Goal: Answer question/provide support: Answer question/provide support

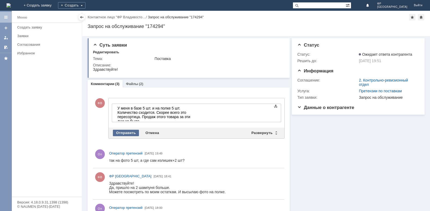
click at [121, 130] on div "Отправить" at bounding box center [126, 133] width 26 height 6
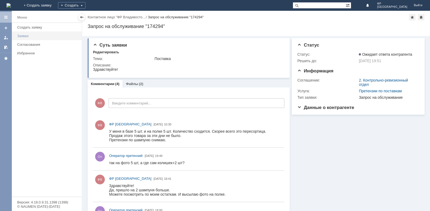
click at [25, 36] on div "Заявки" at bounding box center [47, 36] width 61 height 4
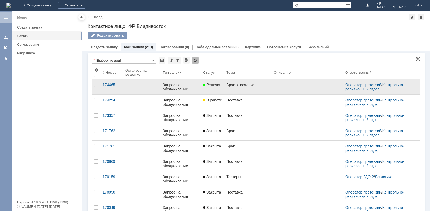
click at [206, 83] on span "Решена" at bounding box center [211, 84] width 17 height 4
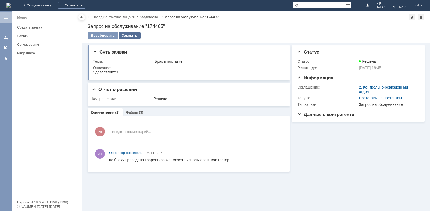
click at [130, 33] on div "Закрыть" at bounding box center [129, 35] width 22 height 6
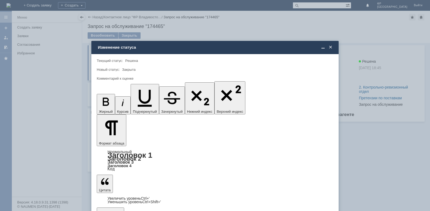
click at [114, 197] on span "5 - Отлично" at bounding box center [214, 197] width 229 height 4
type input "5 - Отлично"
